Goal: Task Accomplishment & Management: Manage account settings

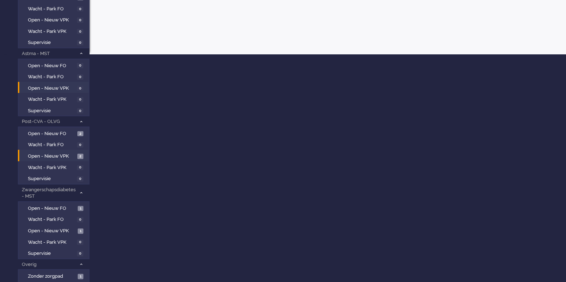
scroll to position [277, 0]
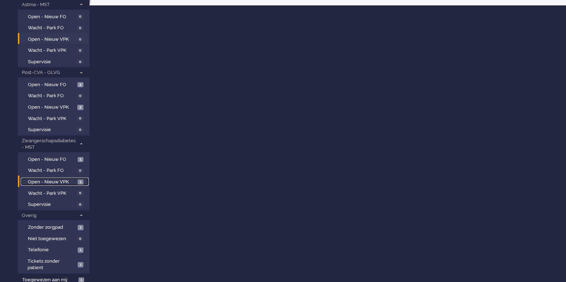
click at [50, 180] on span "Open - Nieuw VPK" at bounding box center [52, 182] width 48 height 7
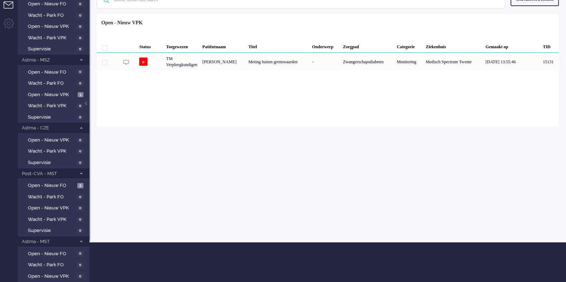
scroll to position [0, 0]
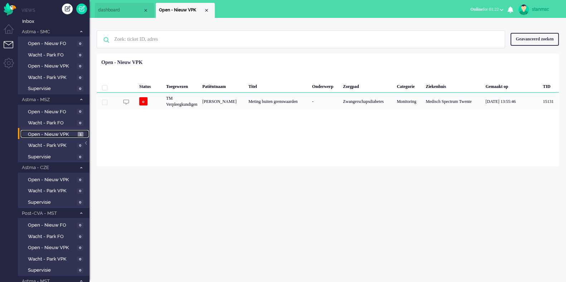
click at [50, 136] on span "Open - Nieuw VPK" at bounding box center [52, 134] width 48 height 7
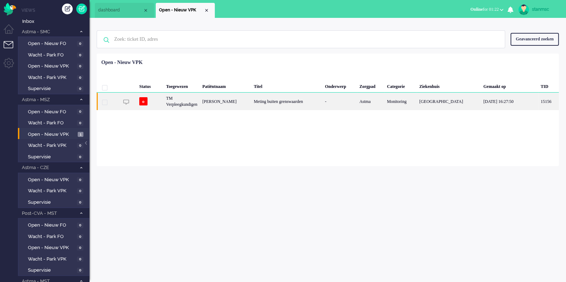
click at [189, 100] on div "TM Verpleegkundigen" at bounding box center [182, 102] width 36 height 18
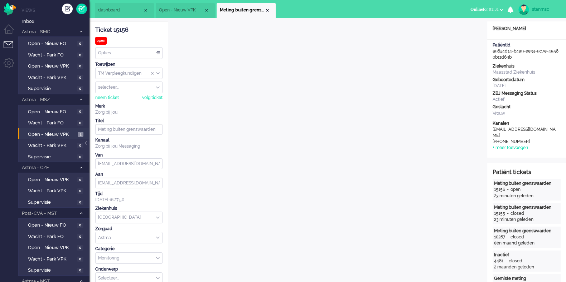
click at [491, 11] on span "Online for 01:31" at bounding box center [484, 9] width 28 height 5
click at [475, 24] on label "Niet beschikbaar" at bounding box center [473, 24] width 57 height 6
click at [534, 6] on div "stanmsc" at bounding box center [545, 9] width 27 height 7
click at [524, 57] on link "Uitloggen" at bounding box center [537, 57] width 49 height 7
